Goal: Information Seeking & Learning: Check status

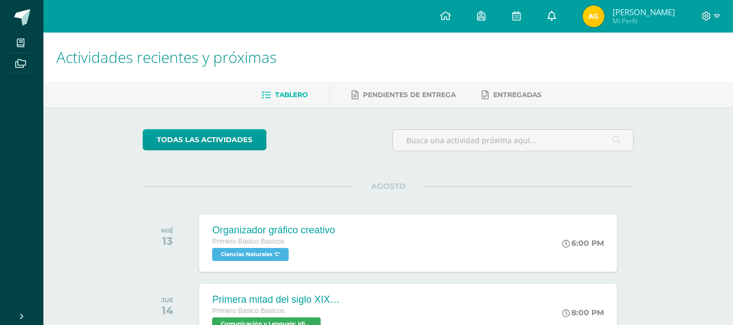
click at [562, 6] on link at bounding box center [551, 16] width 35 height 33
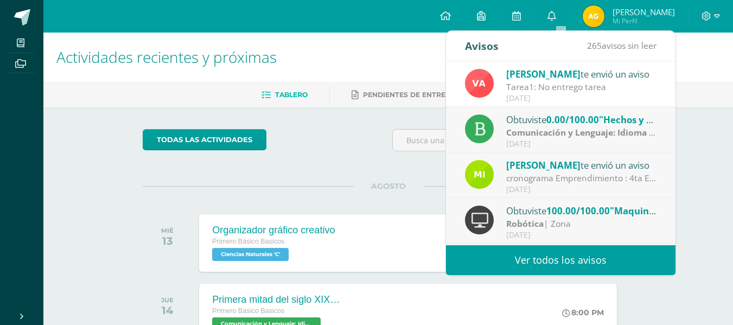
click at [591, 267] on link "Ver todos los avisos" at bounding box center [560, 260] width 229 height 30
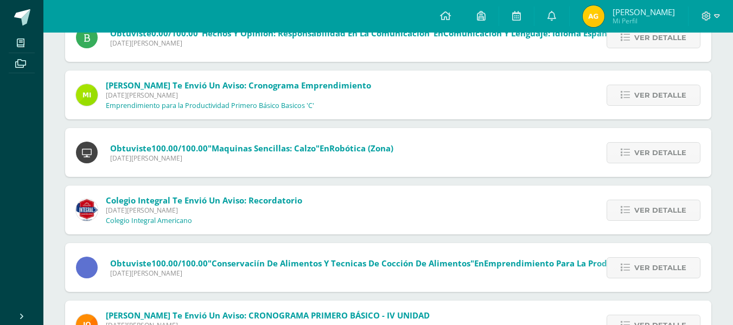
scroll to position [155, 0]
click at [665, 208] on span "Ver detalle" at bounding box center [660, 210] width 52 height 20
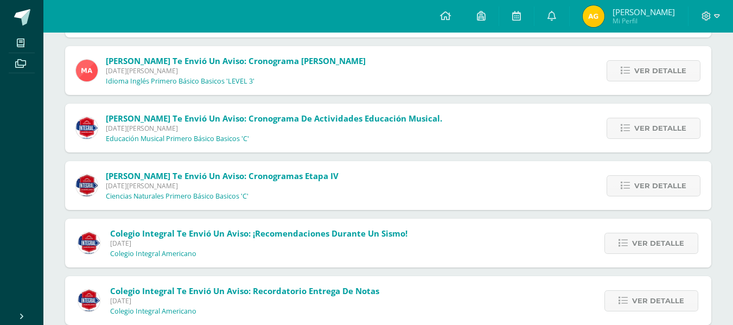
scroll to position [621, 0]
